Goal: Task Accomplishment & Management: Use online tool/utility

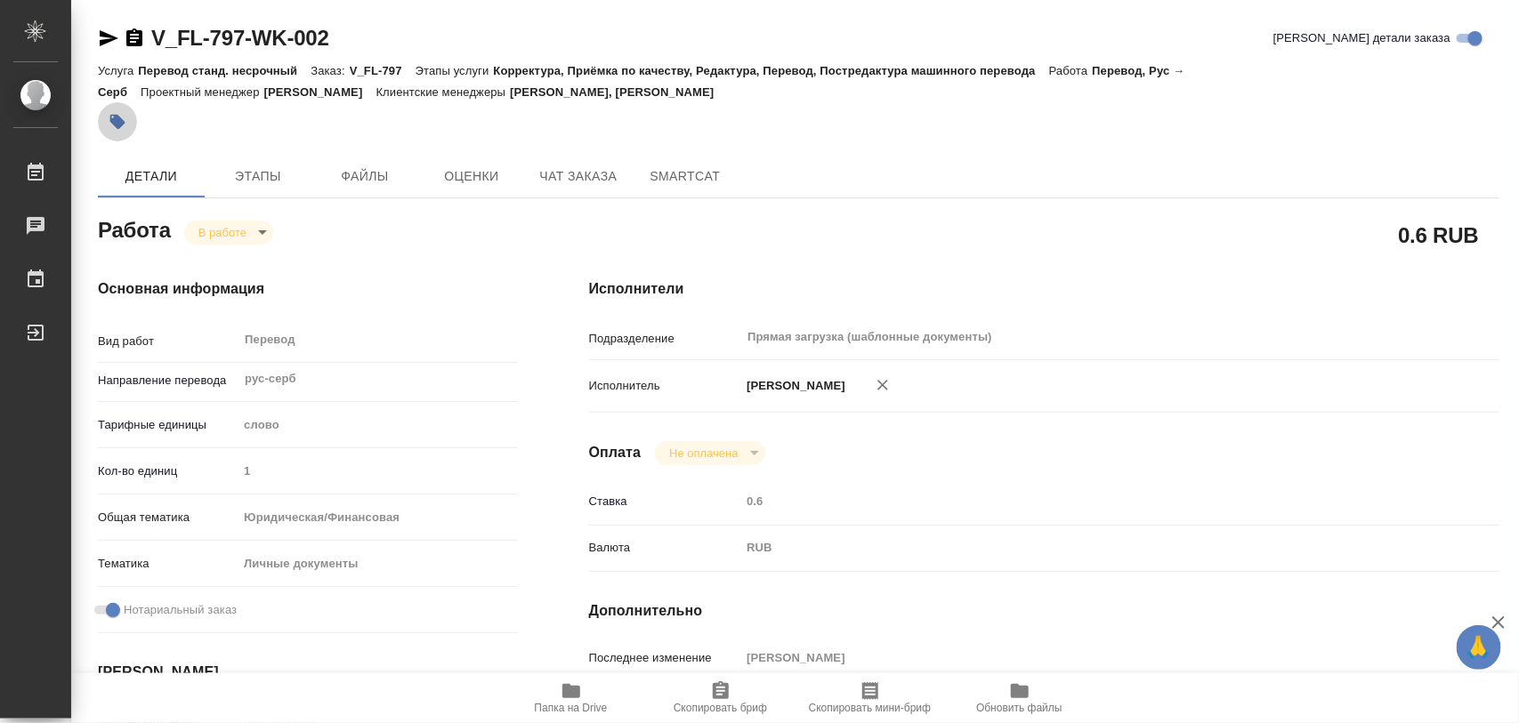
click at [112, 117] on icon "button" at bounding box center [118, 122] width 18 height 18
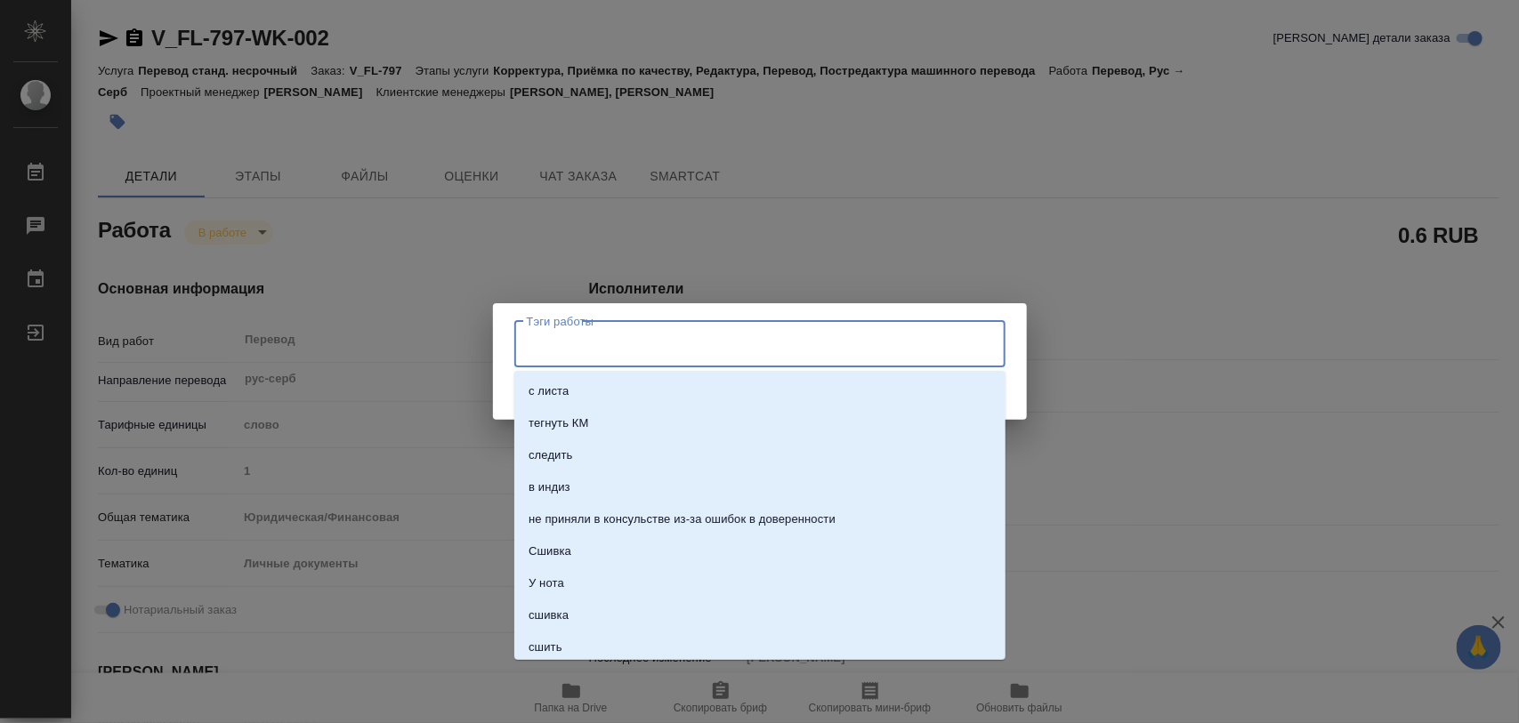
click at [655, 351] on input "Тэги работы" at bounding box center [742, 344] width 441 height 30
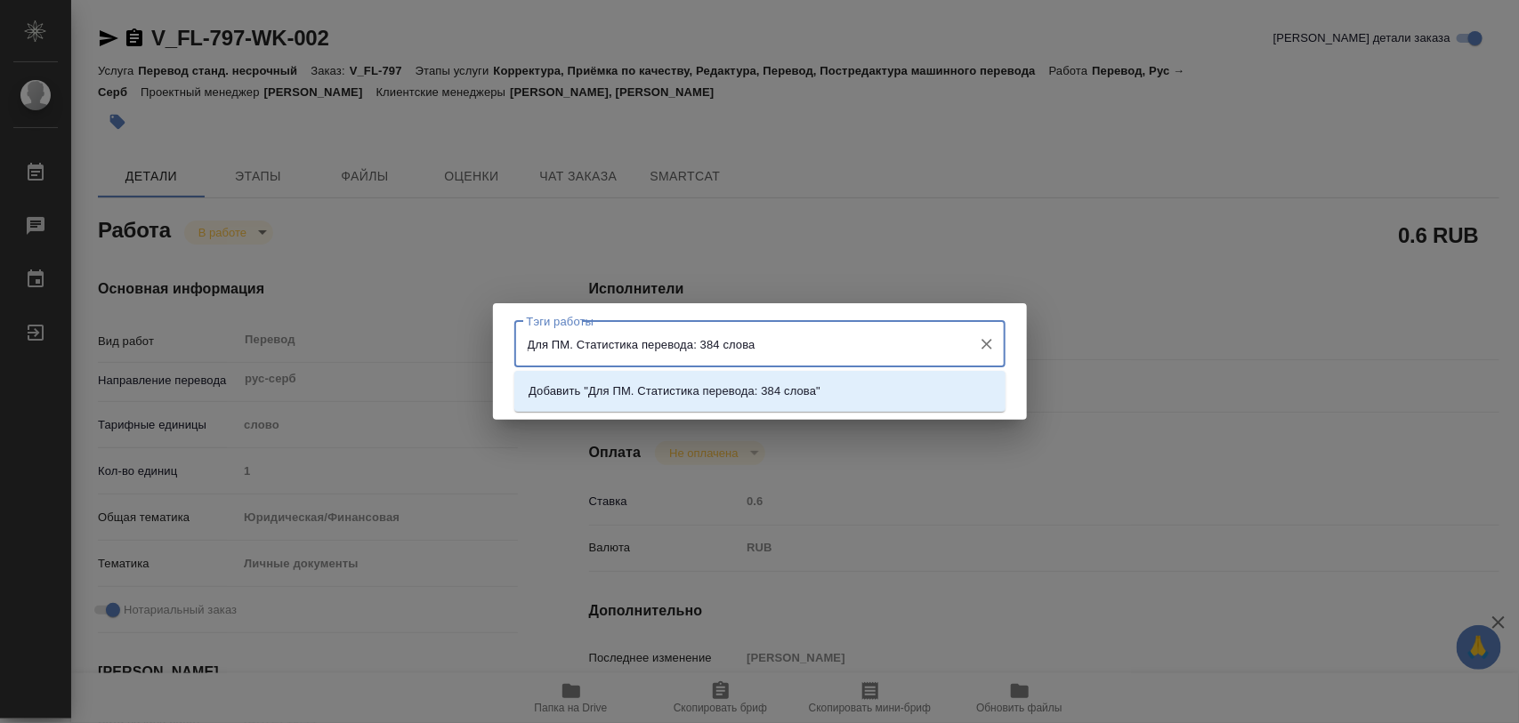
type input "Для ПМ. Статистика перевода: 384 слова."
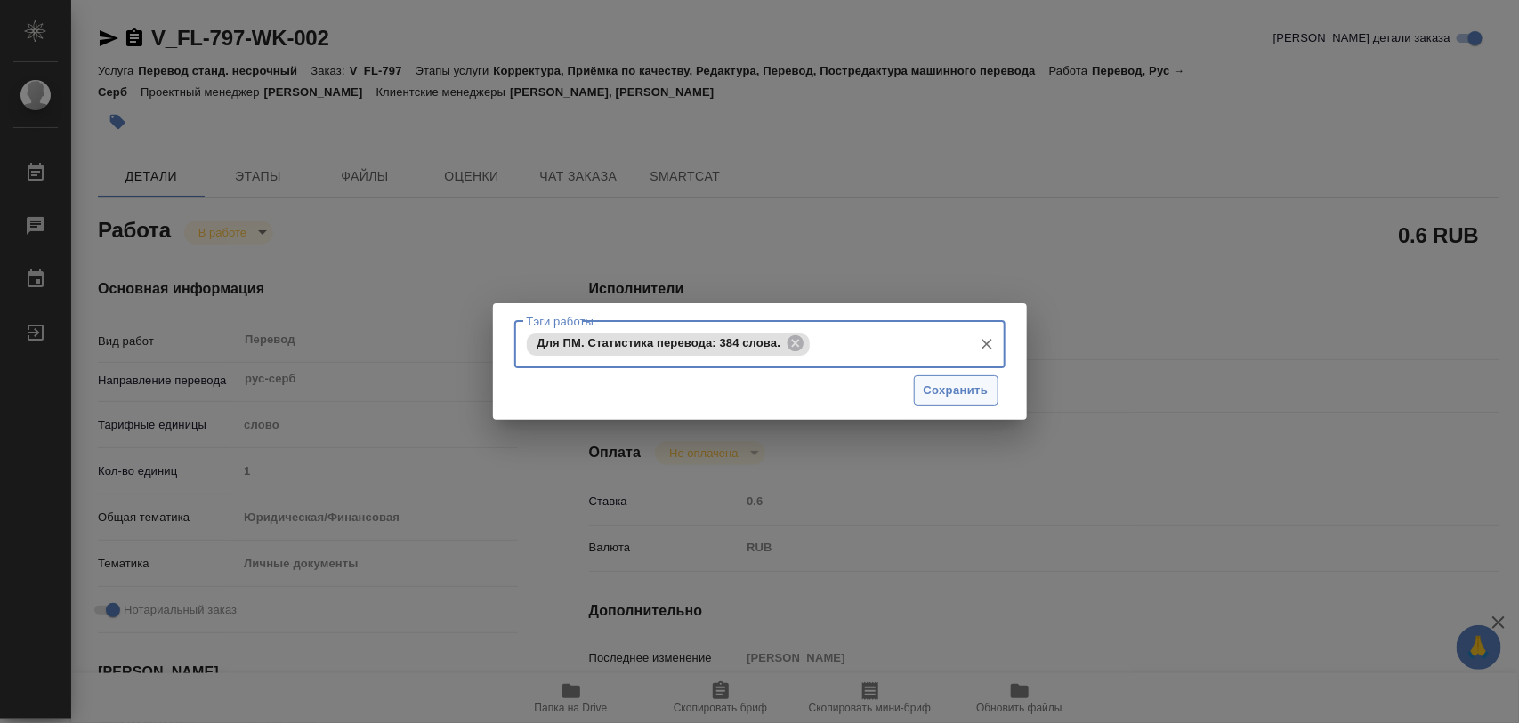
click at [943, 379] on button "Сохранить" at bounding box center [956, 391] width 85 height 31
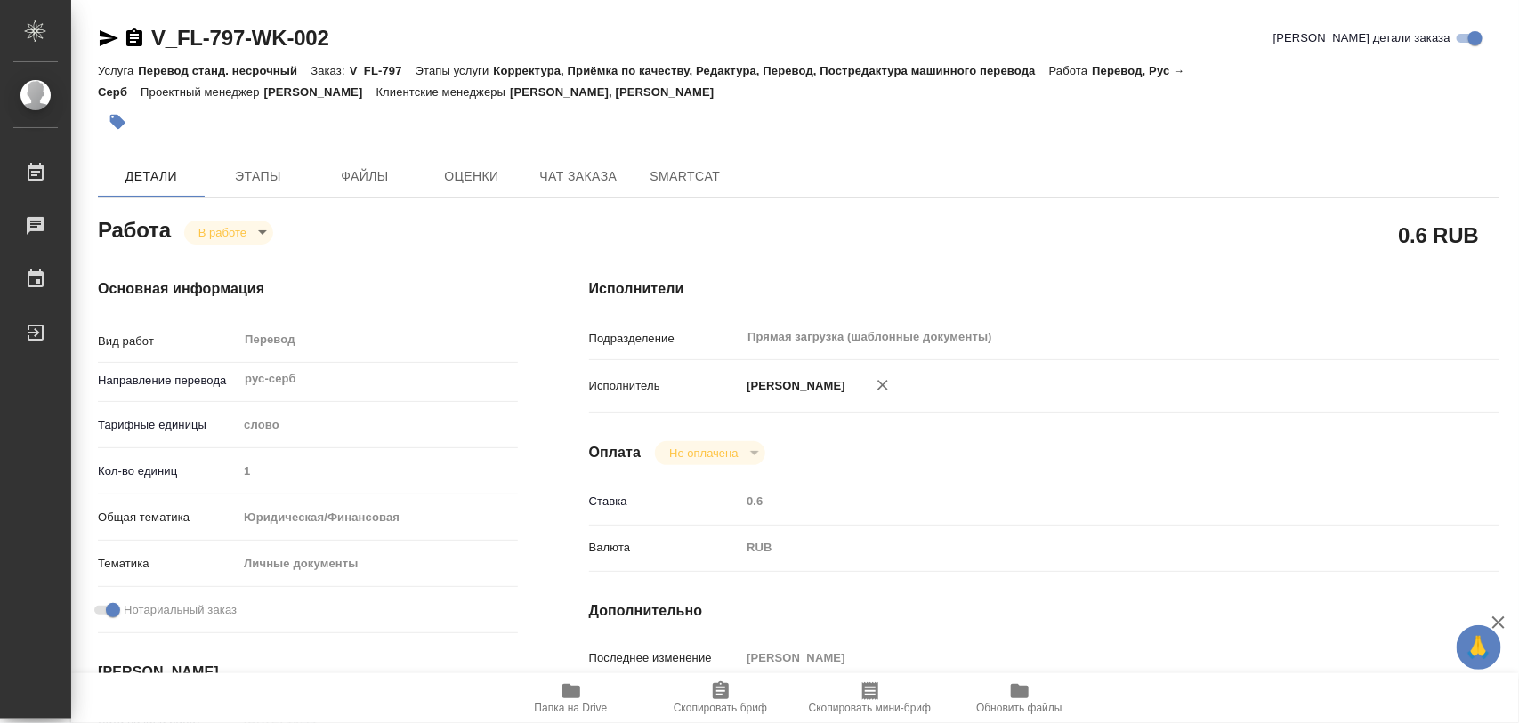
type input "inProgress"
type input "рус-серб"
type input "5a8b1489cc6b4906c91bfd90"
type input "1"
type input "yr-fn"
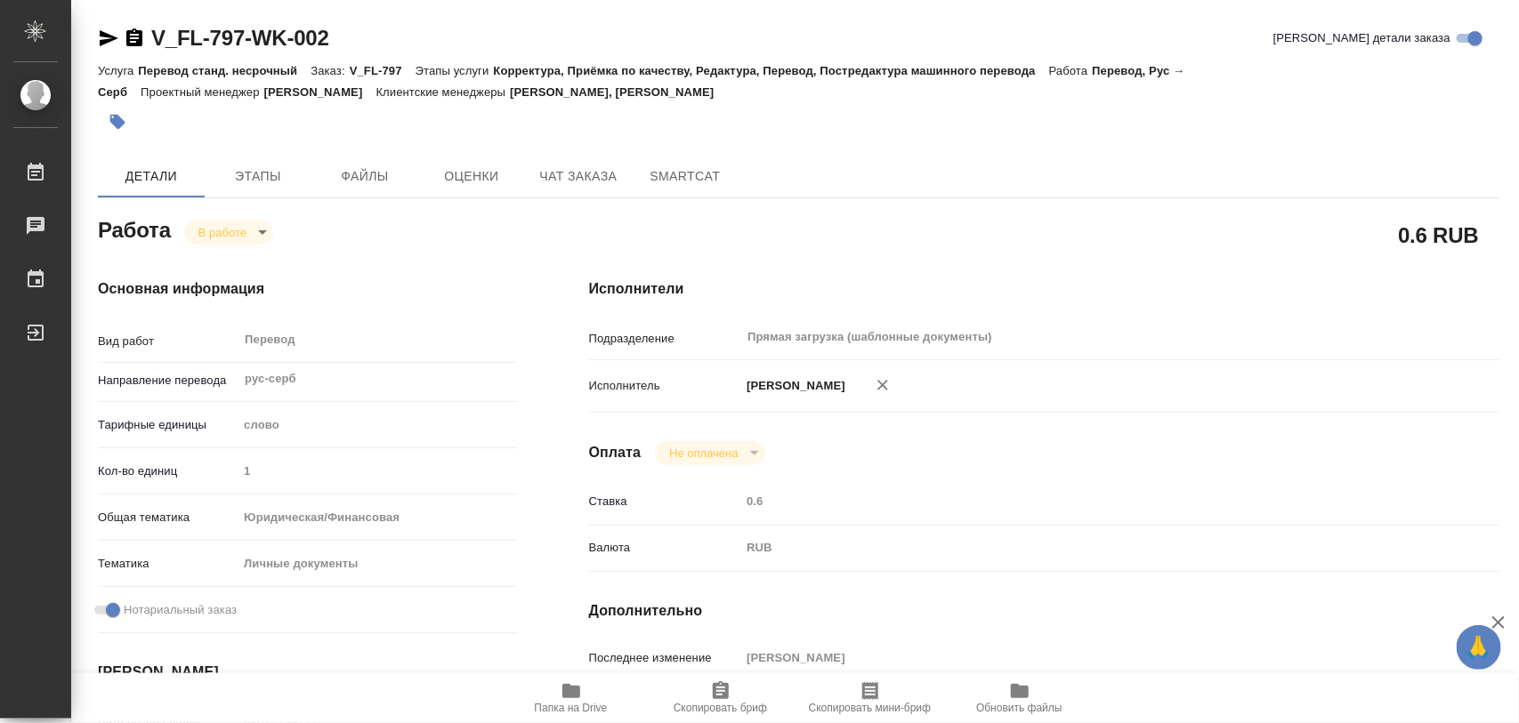
type input "5a8b8b956a9677013d343cfe"
checkbox input "true"
type input "[DATE] 10:44"
type input "[DATE] 12:33"
type input "[DATE] 13:00"
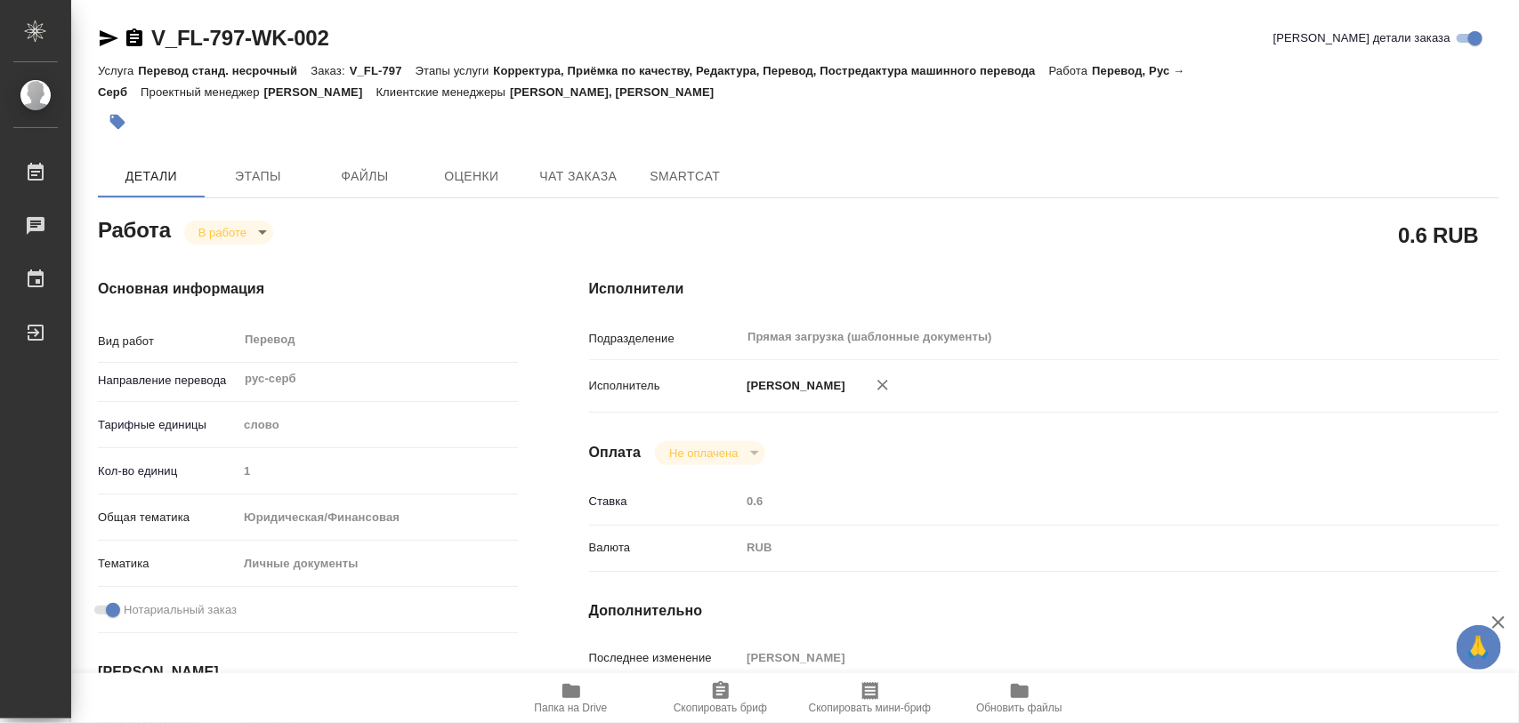
type input "[DATE] 13:00"
type input "Прямая загрузка (шаблонные документы)"
type input "notPayed"
type input "0.6"
type input "RUB"
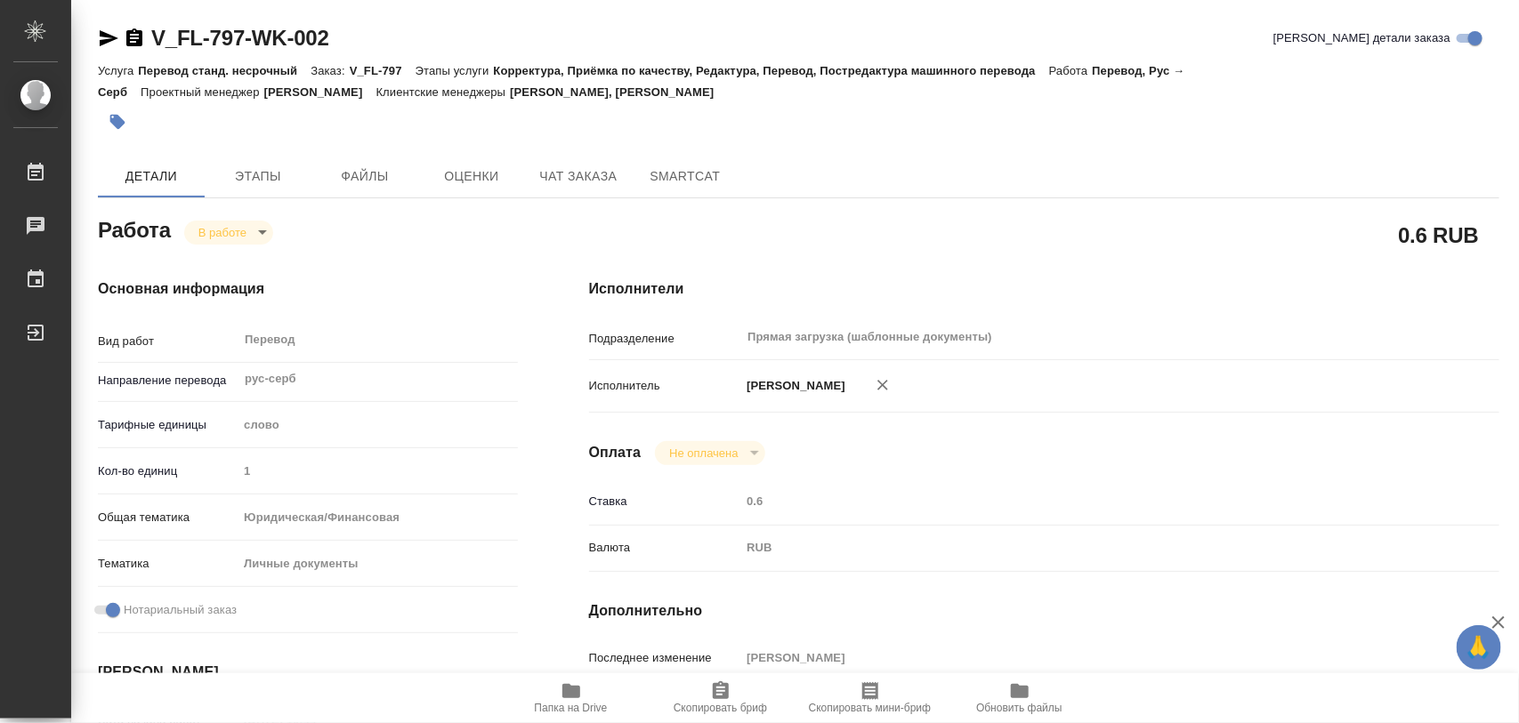
type input "[PERSON_NAME]"
type input "V_FL-797"
type input "Перевод станд. несрочный"
type input "Корректура, Приёмка по качеству, Редактура, Перевод, Постредактура машинного пе…"
type input "[PERSON_NAME], [PERSON_NAME]"
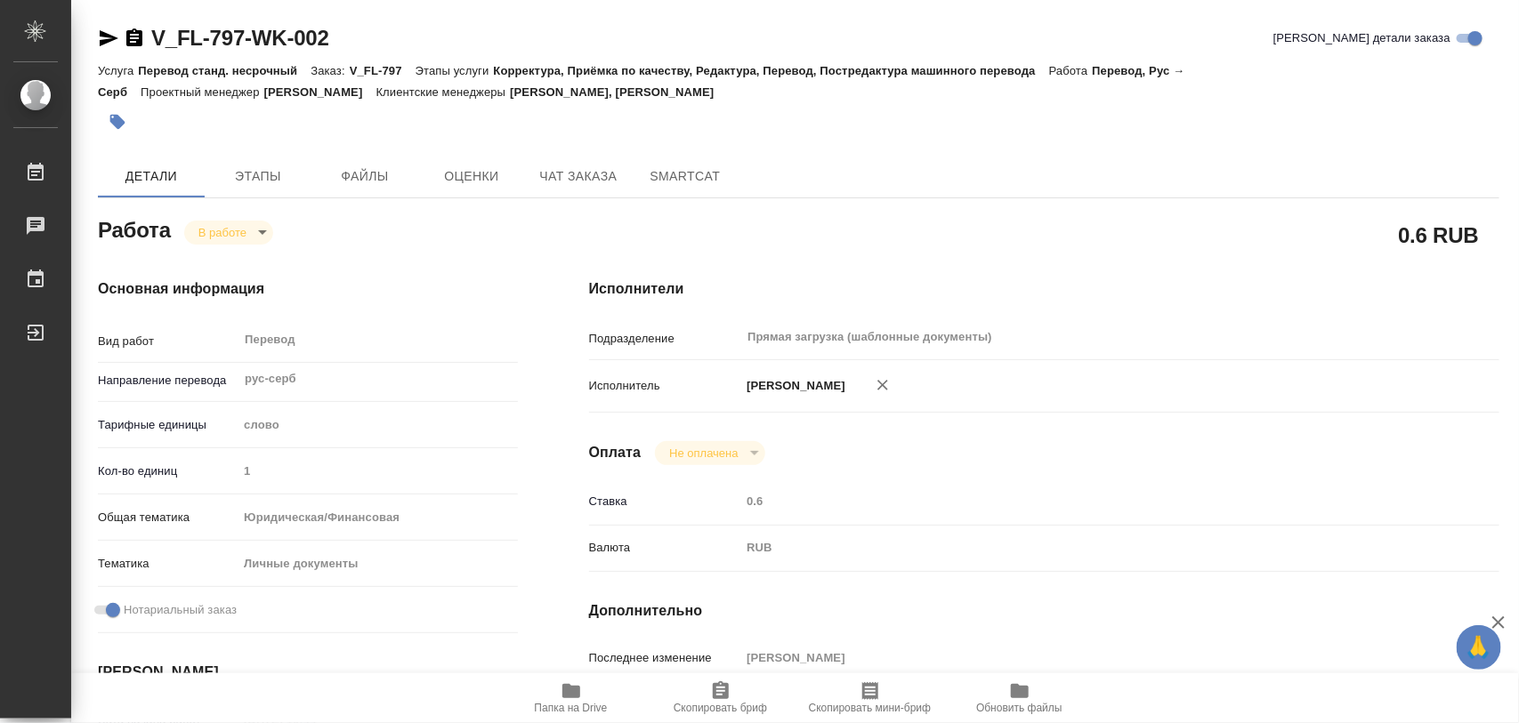
type input "/Clients/FL_V/Orders/V_FL-797"
